Goal: Information Seeking & Learning: Learn about a topic

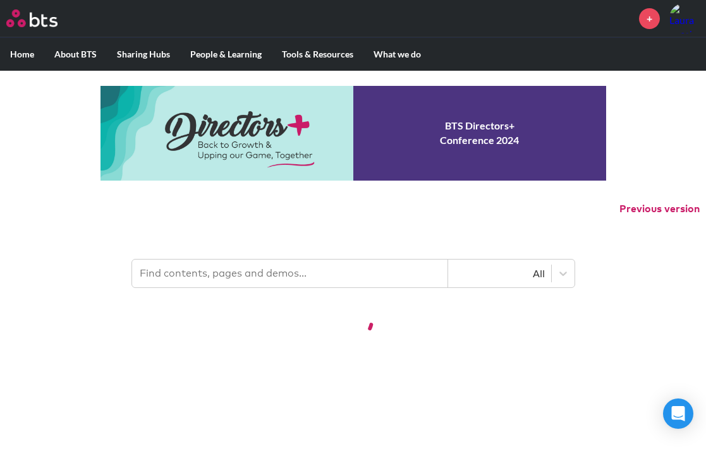
click at [200, 329] on div at bounding box center [353, 320] width 706 height 41
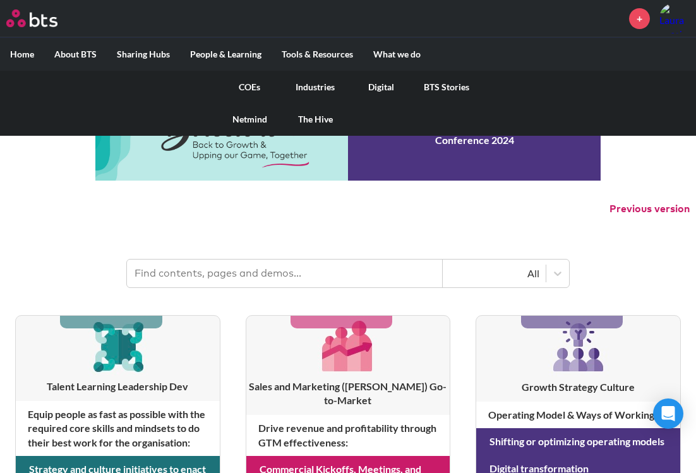
click at [239, 81] on link "COEs" at bounding box center [250, 87] width 66 height 33
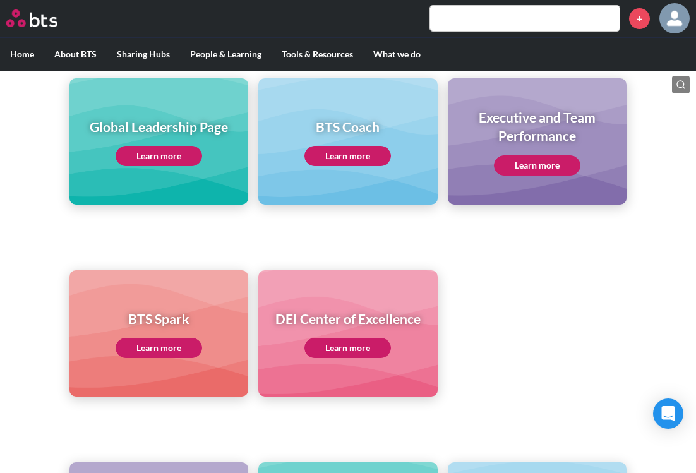
scroll to position [190, 0]
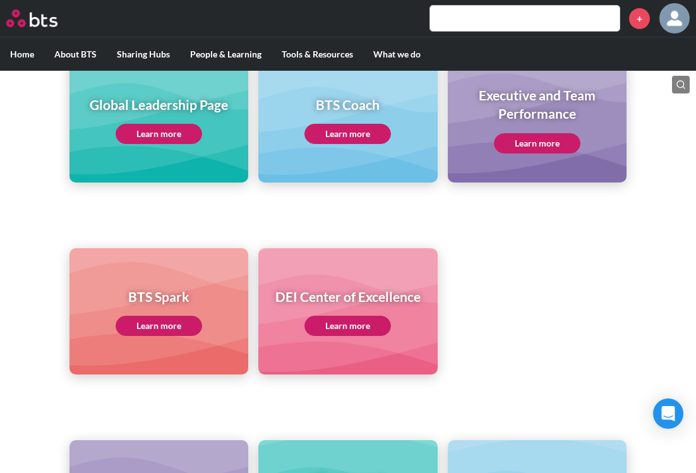
click at [132, 127] on link "Learn more" at bounding box center [159, 134] width 87 height 20
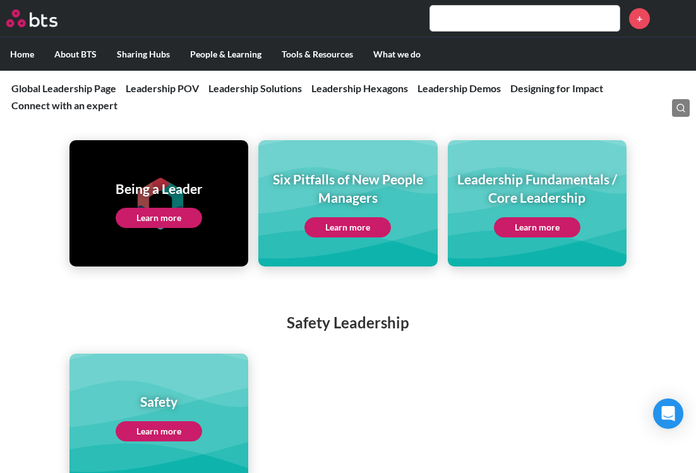
scroll to position [2781, 0]
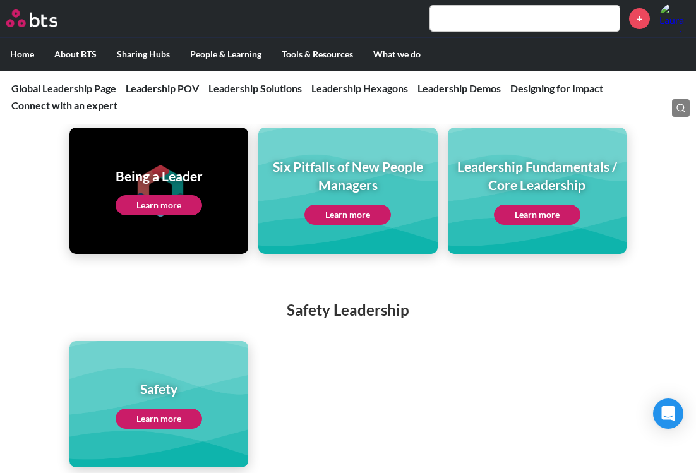
click at [142, 195] on link "Learn more" at bounding box center [159, 205] width 87 height 20
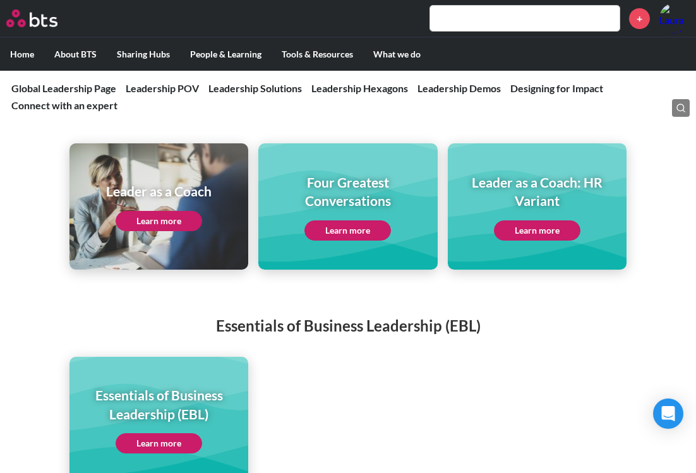
scroll to position [2591, 0]
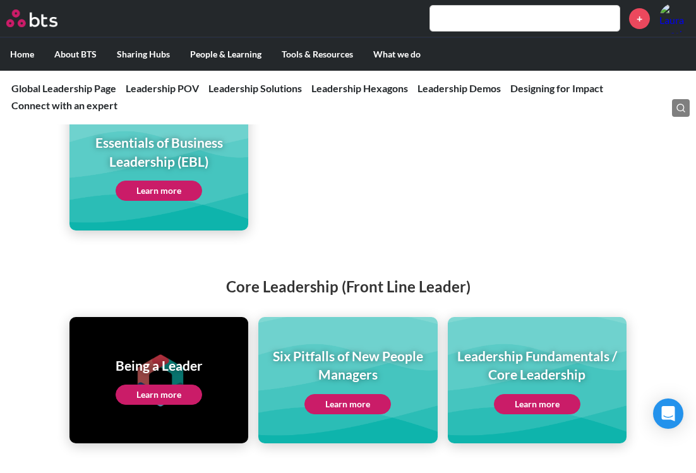
click at [554, 394] on link "Learn more" at bounding box center [537, 404] width 87 height 20
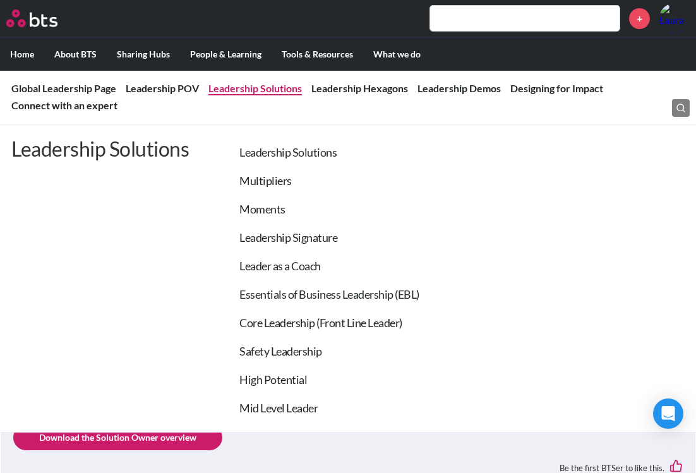
scroll to position [1201, 0]
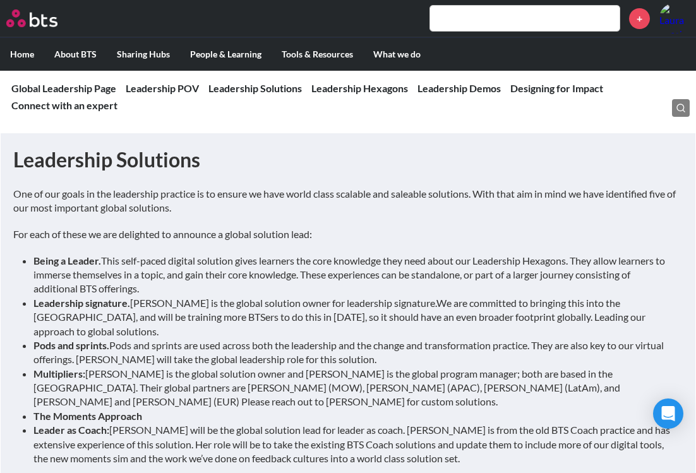
click at [207, 423] on li "Leader as Coach: Mariet Frens will be the global solution lead for leader as co…" at bounding box center [353, 444] width 640 height 42
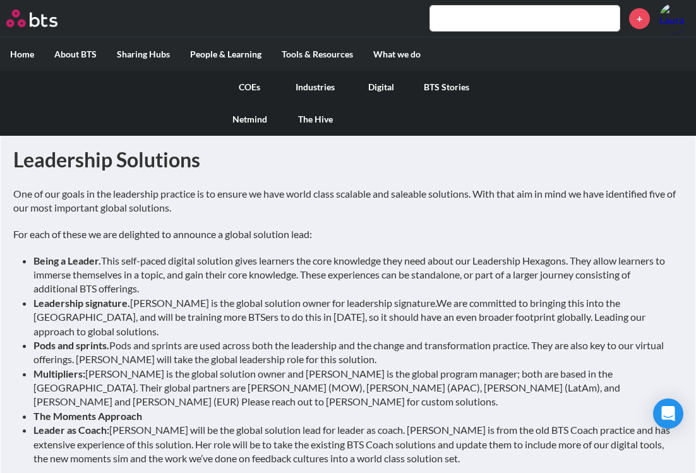
click at [235, 89] on link "COEs" at bounding box center [250, 87] width 66 height 33
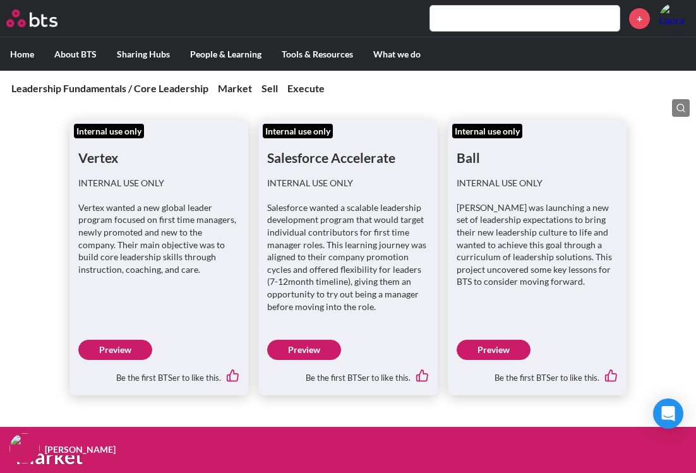
scroll to position [253, 0]
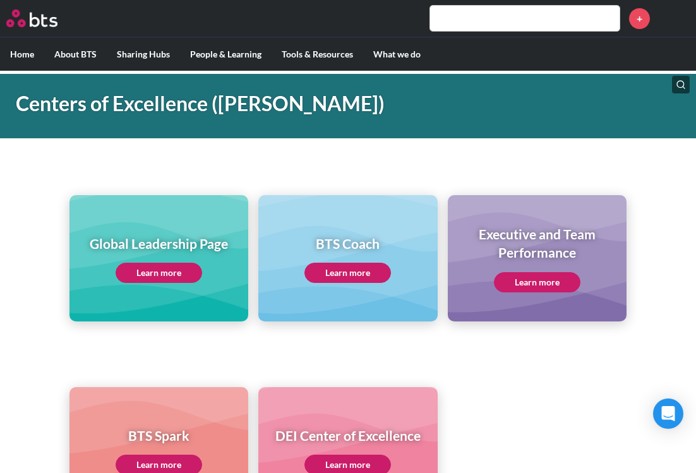
scroll to position [63, 0]
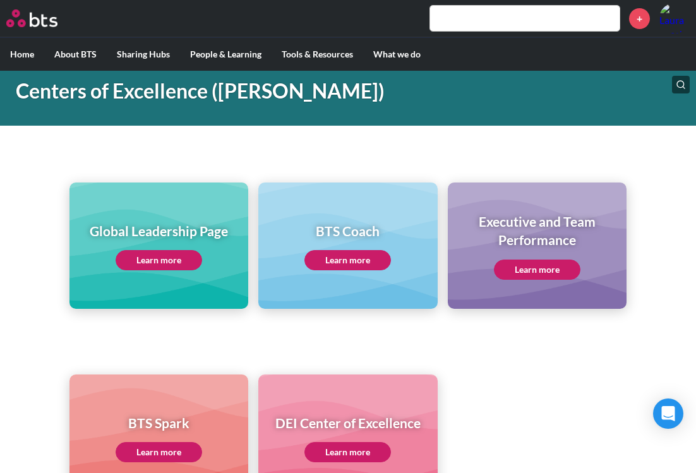
click at [529, 269] on link "Learn more" at bounding box center [537, 270] width 87 height 20
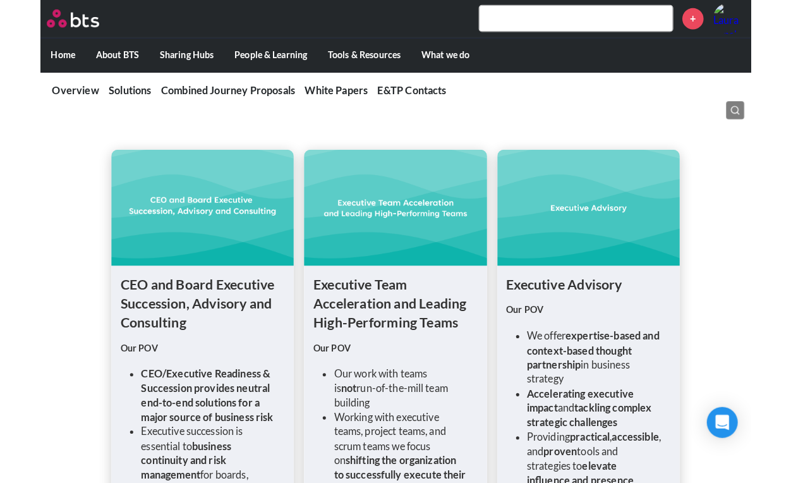
scroll to position [506, 0]
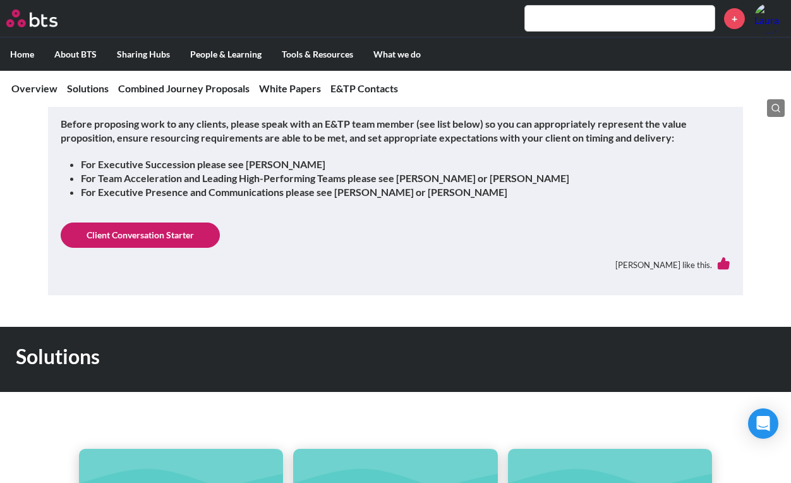
drag, startPoint x: 232, startPoint y: 154, endPoint x: 248, endPoint y: 138, distance: 23.2
click at [232, 154] on div "We are a trusted partner to leaders of global companies, helping them communica…" at bounding box center [396, 41] width 670 height 335
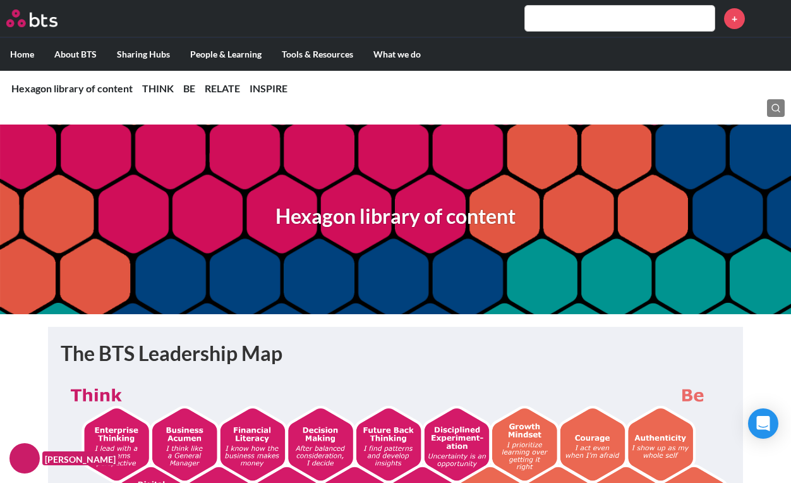
scroll to position [190, 0]
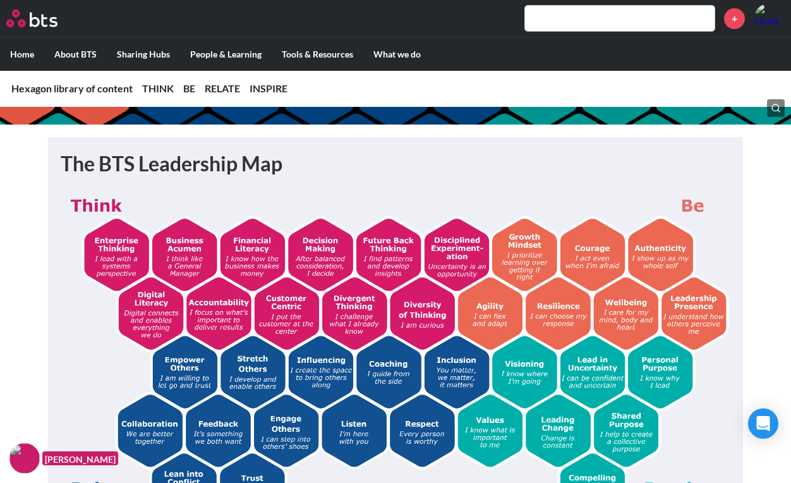
click at [363, 311] on img at bounding box center [396, 358] width 670 height 337
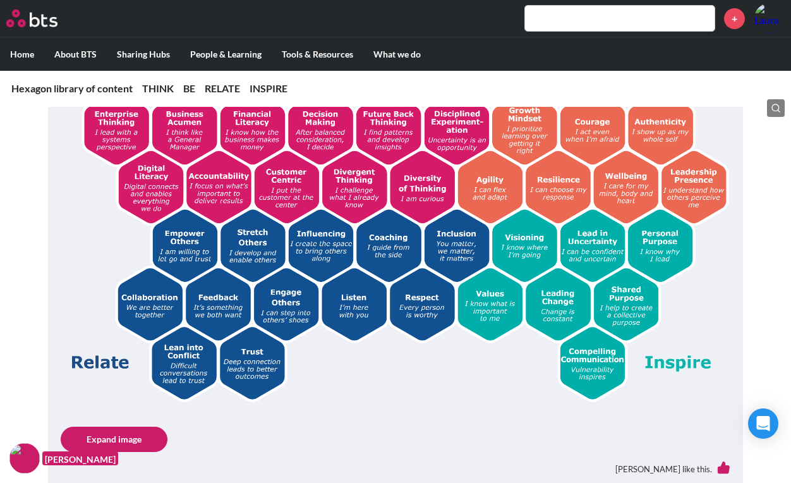
click at [447, 261] on img at bounding box center [396, 232] width 670 height 337
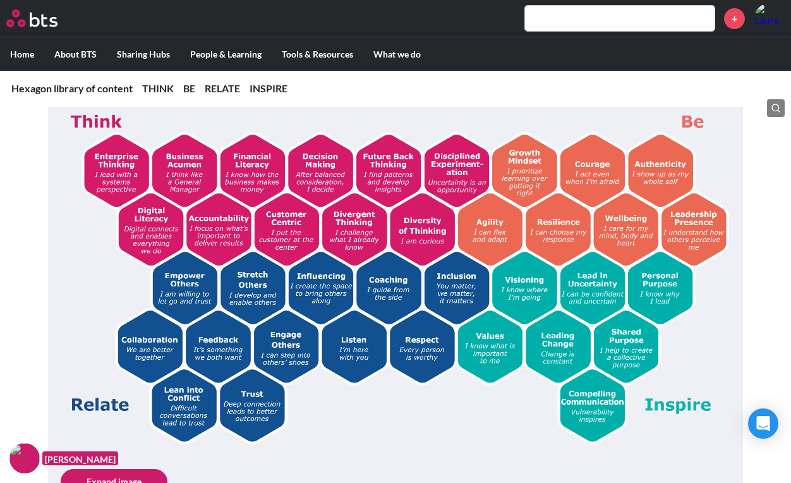
scroll to position [253, 0]
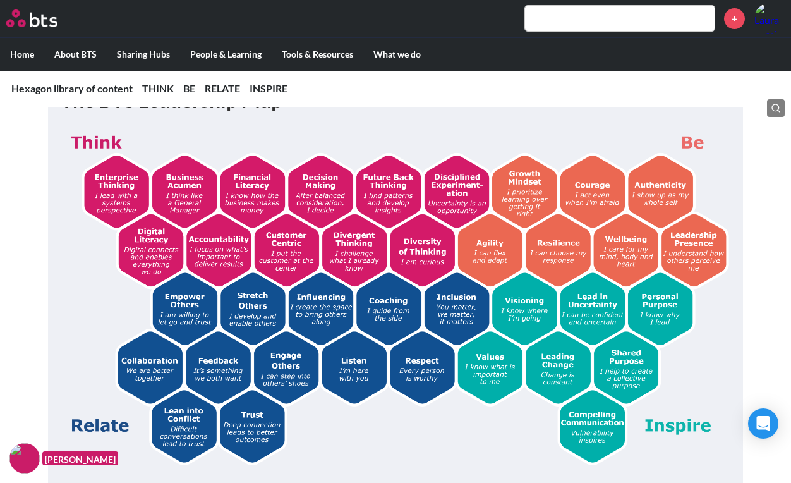
click at [394, 380] on img at bounding box center [396, 295] width 670 height 337
click at [392, 381] on img at bounding box center [396, 295] width 670 height 337
click at [392, 337] on img at bounding box center [396, 295] width 670 height 337
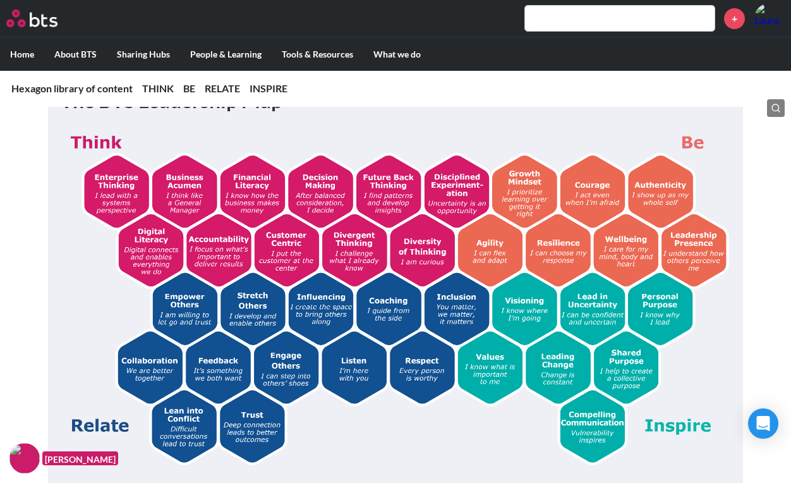
click at [383, 323] on img at bounding box center [396, 295] width 670 height 337
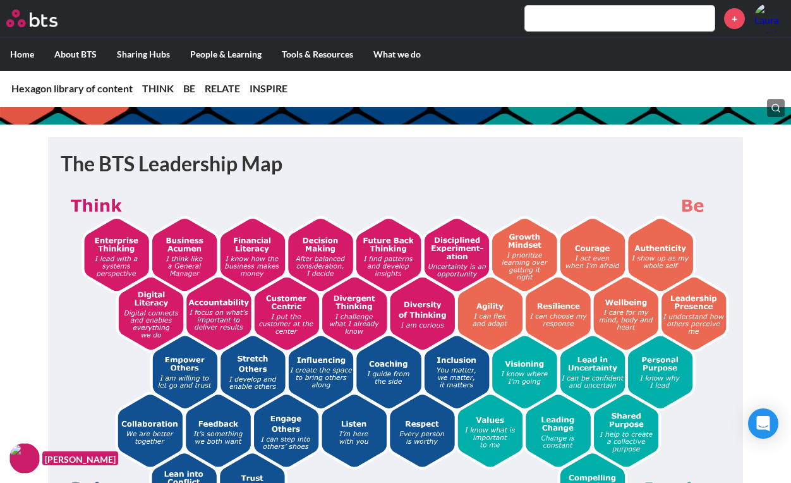
click at [312, 325] on img at bounding box center [396, 358] width 670 height 337
click at [203, 263] on img at bounding box center [396, 358] width 670 height 337
click at [201, 262] on img at bounding box center [396, 358] width 670 height 337
click at [120, 250] on img at bounding box center [396, 358] width 670 height 337
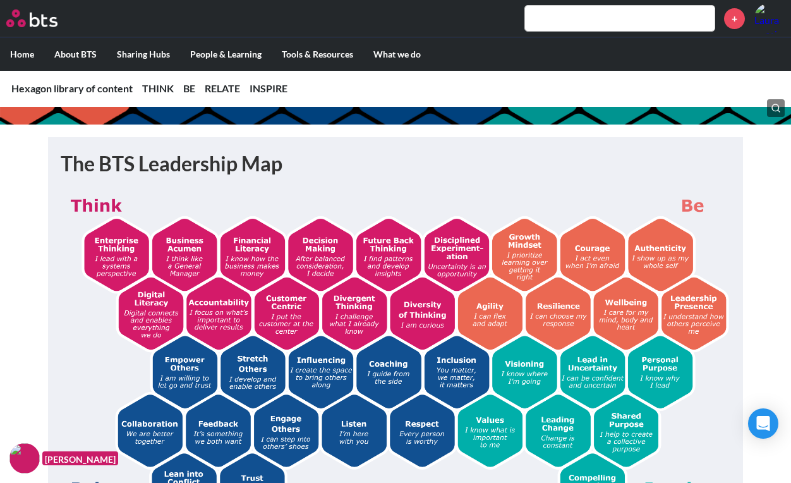
click at [121, 261] on img at bounding box center [396, 358] width 670 height 337
click at [180, 258] on img at bounding box center [396, 358] width 670 height 337
click at [515, 254] on img at bounding box center [396, 358] width 670 height 337
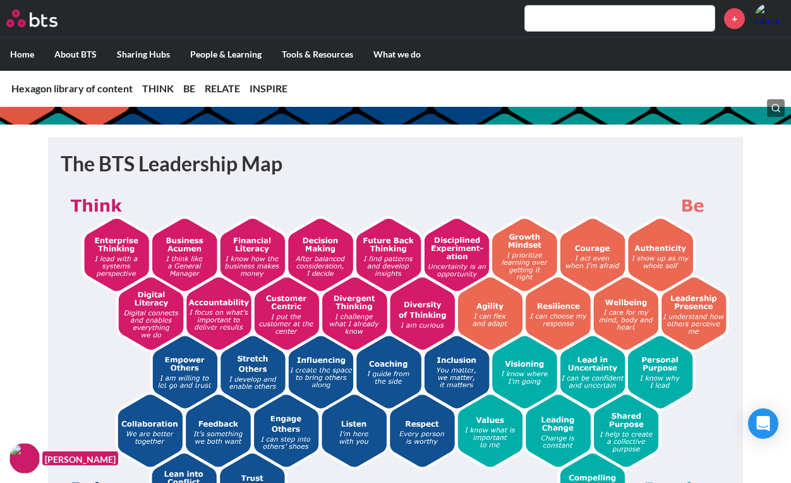
click at [515, 254] on img at bounding box center [396, 358] width 670 height 337
click at [578, 262] on img at bounding box center [396, 358] width 670 height 337
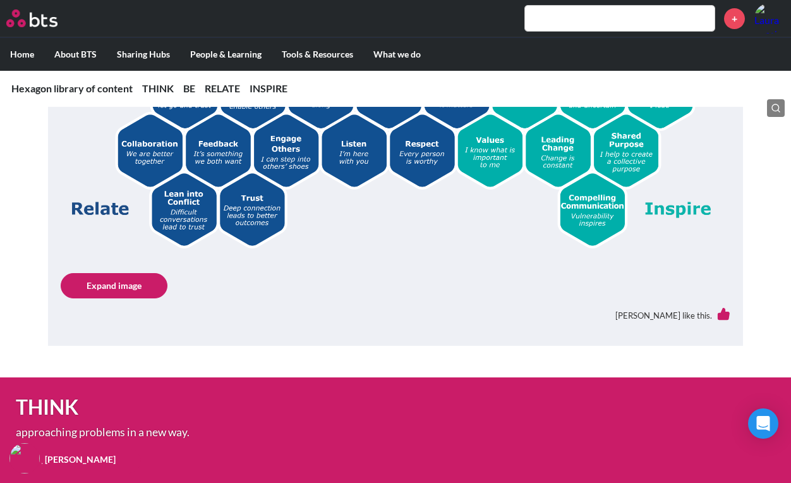
scroll to position [316, 0]
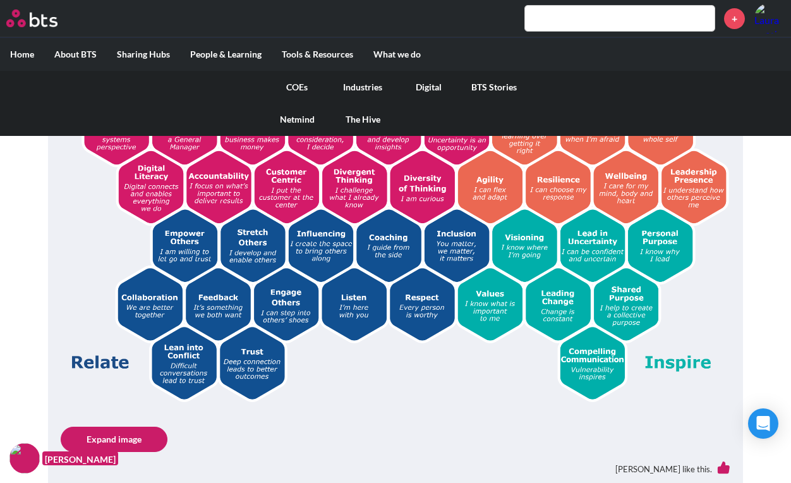
click at [375, 88] on link "Industries" at bounding box center [363, 87] width 66 height 33
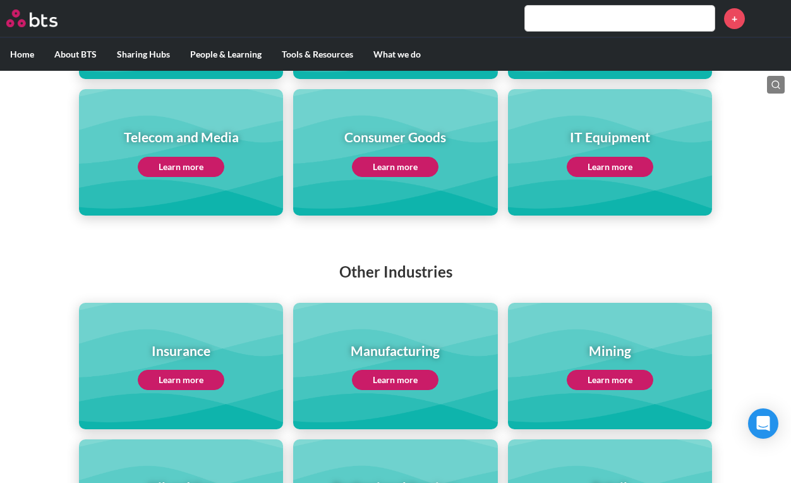
scroll to position [316, 0]
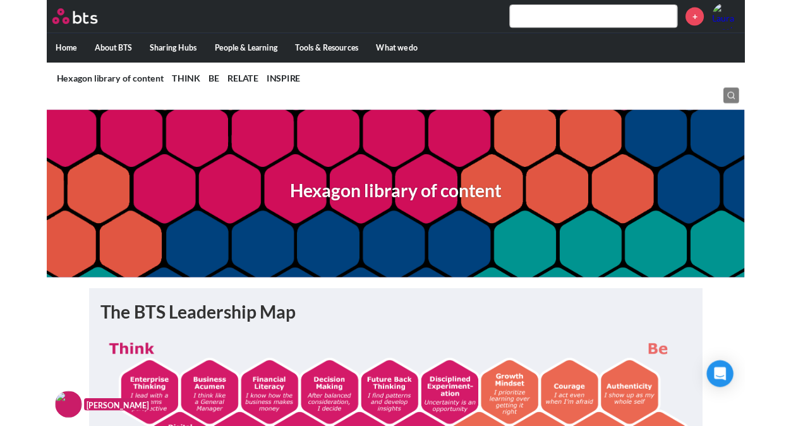
scroll to position [316, 0]
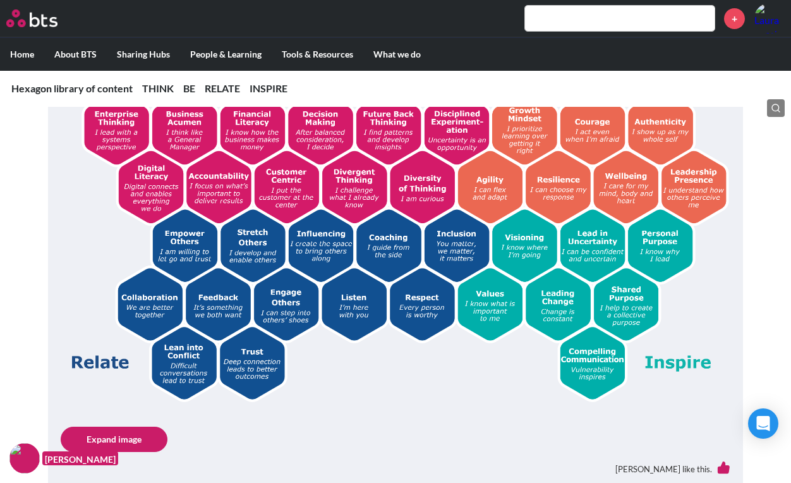
click at [52, 181] on div "The BTS Leadership Map Expand image [PERSON_NAME] like this." at bounding box center [395, 255] width 695 height 489
